Goal: Task Accomplishment & Management: Use online tool/utility

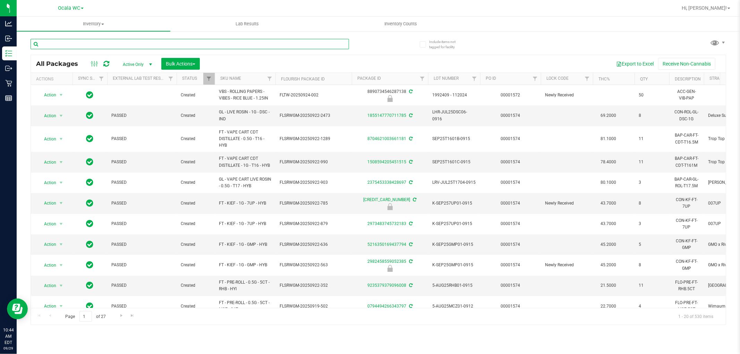
click at [81, 38] on div at bounding box center [205, 44] width 348 height 22
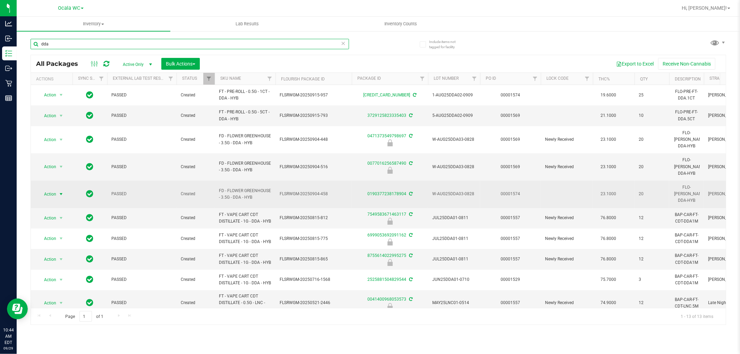
type input "dda"
click at [60, 191] on span "select" at bounding box center [61, 194] width 6 height 6
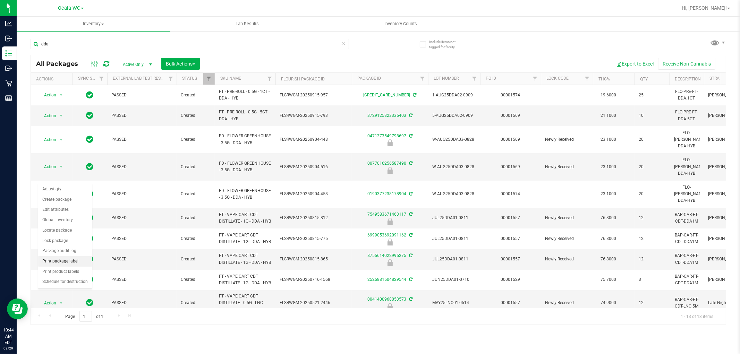
click at [73, 265] on li "Print package label" at bounding box center [65, 261] width 54 height 10
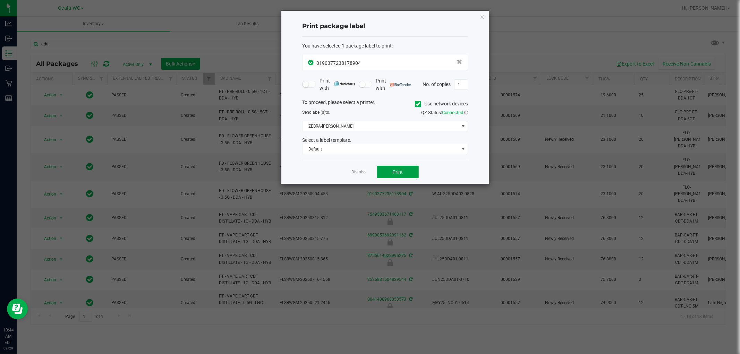
click at [400, 171] on span "Print" at bounding box center [398, 172] width 10 height 6
click at [358, 177] on div "Dismiss Print" at bounding box center [385, 172] width 166 height 24
click at [357, 174] on link "Dismiss" at bounding box center [359, 172] width 15 height 6
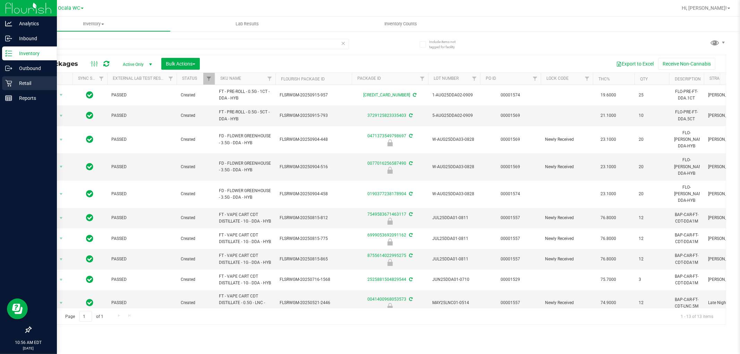
click at [12, 83] on p "Retail" at bounding box center [33, 83] width 42 height 8
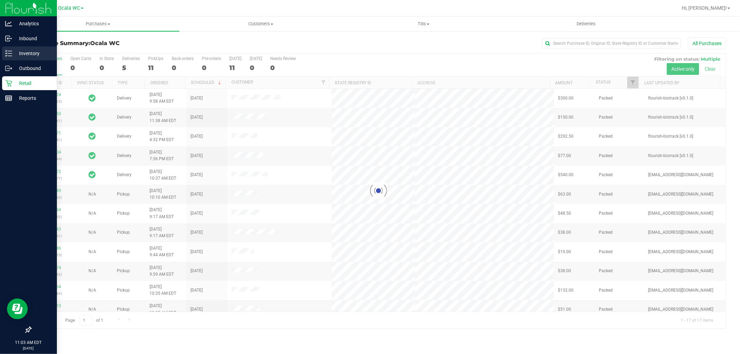
click at [14, 54] on p "Inventory" at bounding box center [33, 53] width 42 height 8
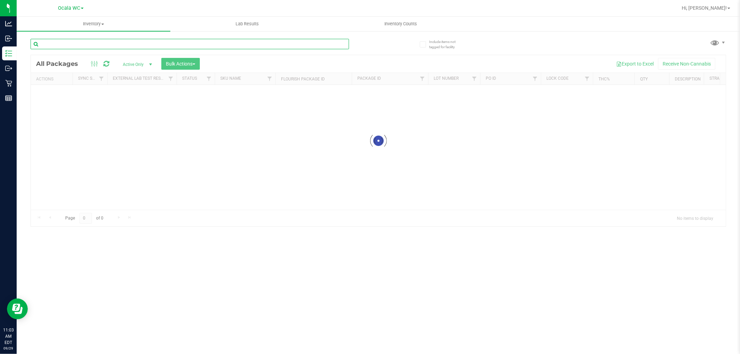
click at [157, 44] on input "text" at bounding box center [190, 44] width 318 height 10
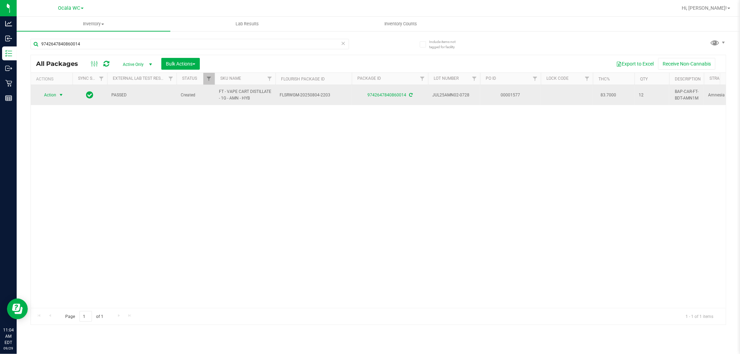
click at [58, 98] on span "select" at bounding box center [61, 95] width 9 height 10
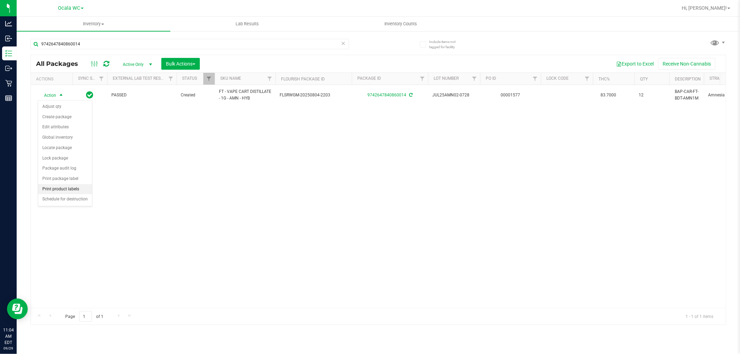
click at [70, 189] on li "Print product labels" at bounding box center [65, 189] width 54 height 10
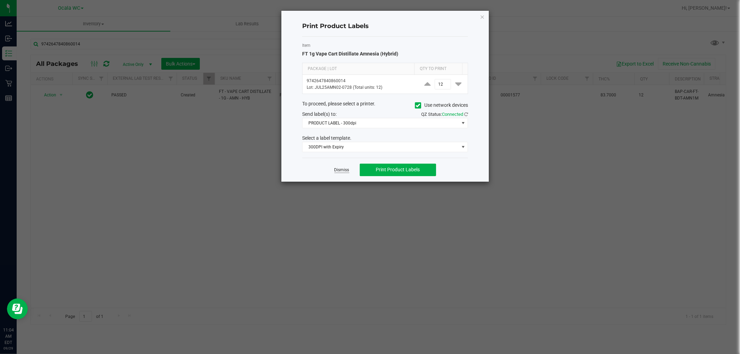
click at [341, 169] on link "Dismiss" at bounding box center [341, 170] width 15 height 6
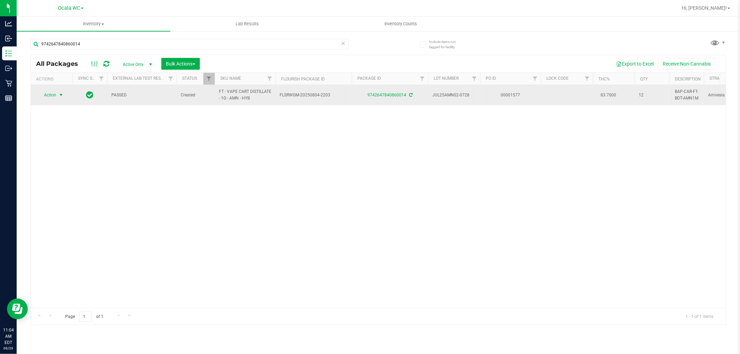
click at [45, 96] on span "Action" at bounding box center [47, 95] width 19 height 10
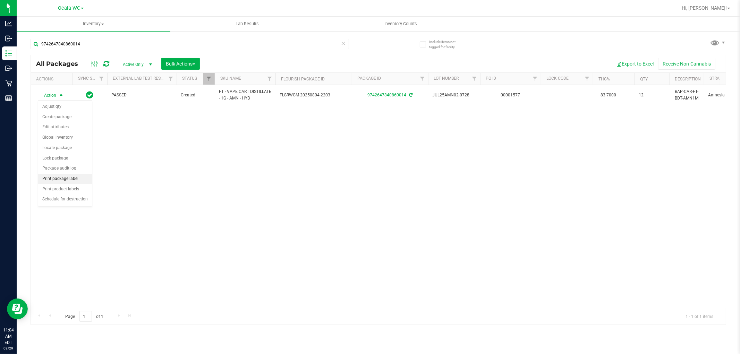
click at [74, 179] on li "Print package label" at bounding box center [65, 179] width 54 height 10
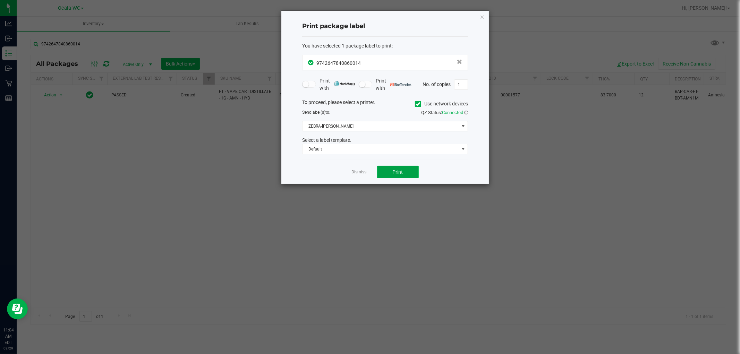
click at [394, 172] on span "Print" at bounding box center [398, 172] width 10 height 6
click at [356, 174] on link "Dismiss" at bounding box center [359, 172] width 15 height 6
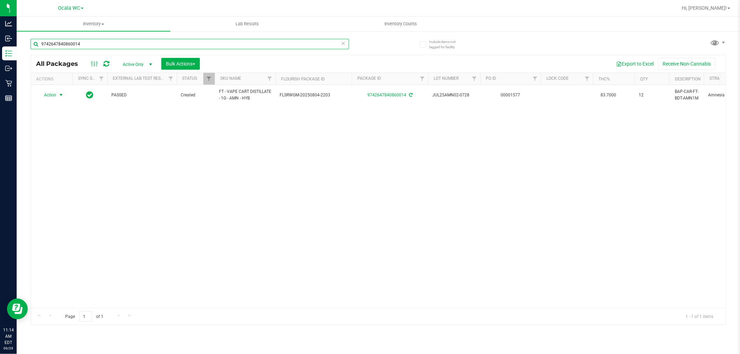
click at [91, 42] on input "9742647840860014" at bounding box center [190, 44] width 318 height 10
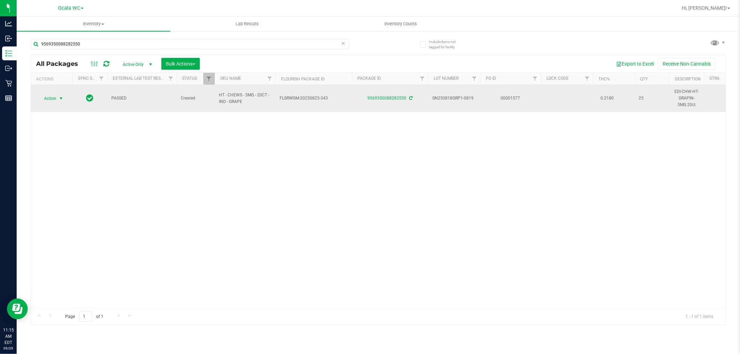
click at [57, 98] on span "select" at bounding box center [61, 99] width 9 height 10
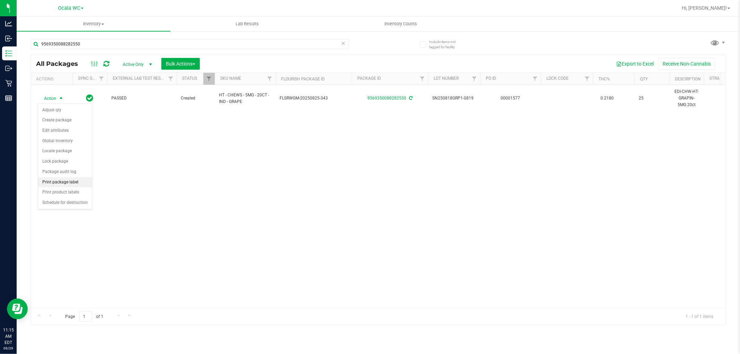
click at [66, 182] on li "Print package label" at bounding box center [65, 182] width 54 height 10
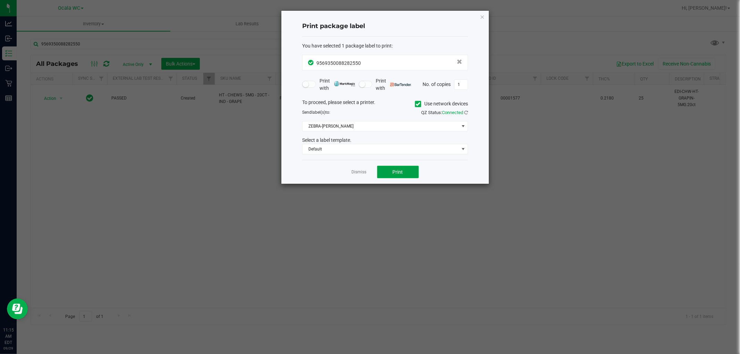
click at [409, 170] on button "Print" at bounding box center [398, 172] width 42 height 12
click at [368, 173] on div "Dismiss Print" at bounding box center [385, 172] width 166 height 24
click at [354, 172] on link "Dismiss" at bounding box center [359, 172] width 15 height 6
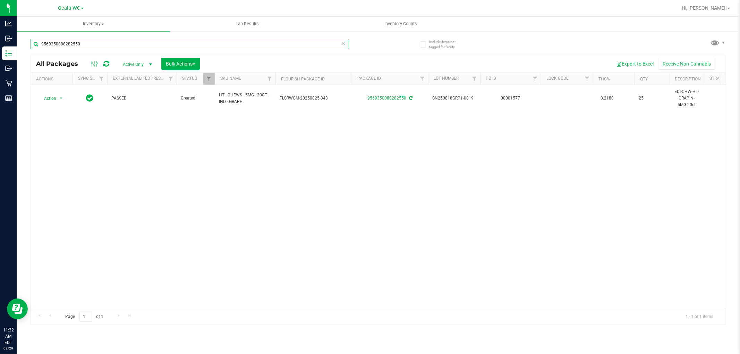
click at [95, 48] on input "9569350088282550" at bounding box center [190, 44] width 318 height 10
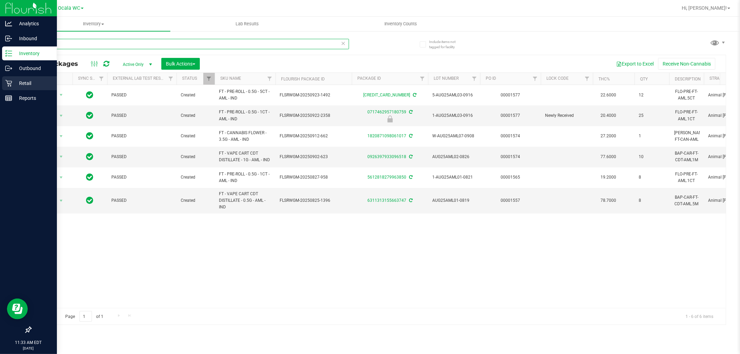
type input "aml"
click at [18, 82] on p "Retail" at bounding box center [33, 83] width 42 height 8
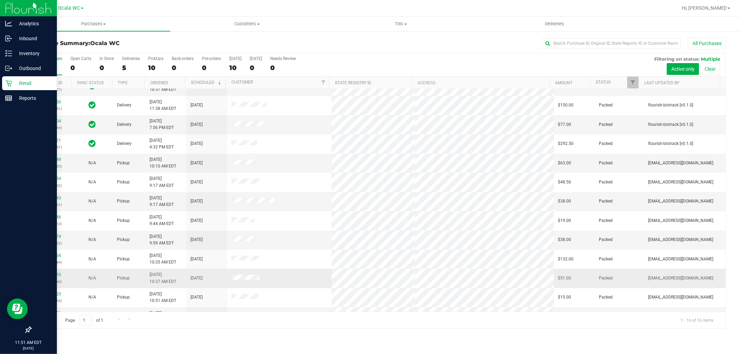
scroll to position [84, 0]
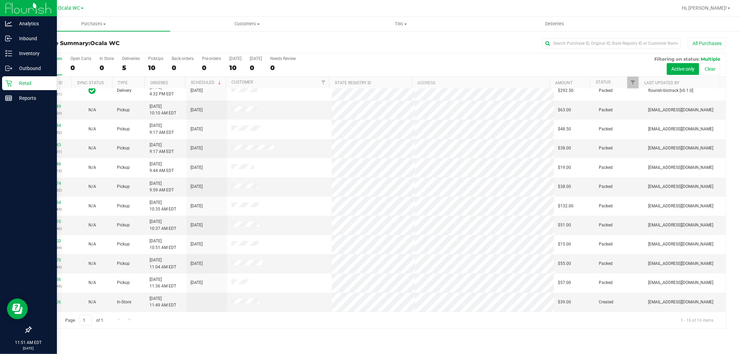
click at [28, 85] on p "Retail" at bounding box center [33, 83] width 42 height 8
click at [32, 51] on p "Inventory" at bounding box center [33, 53] width 42 height 8
